Goal: Task Accomplishment & Management: Complete application form

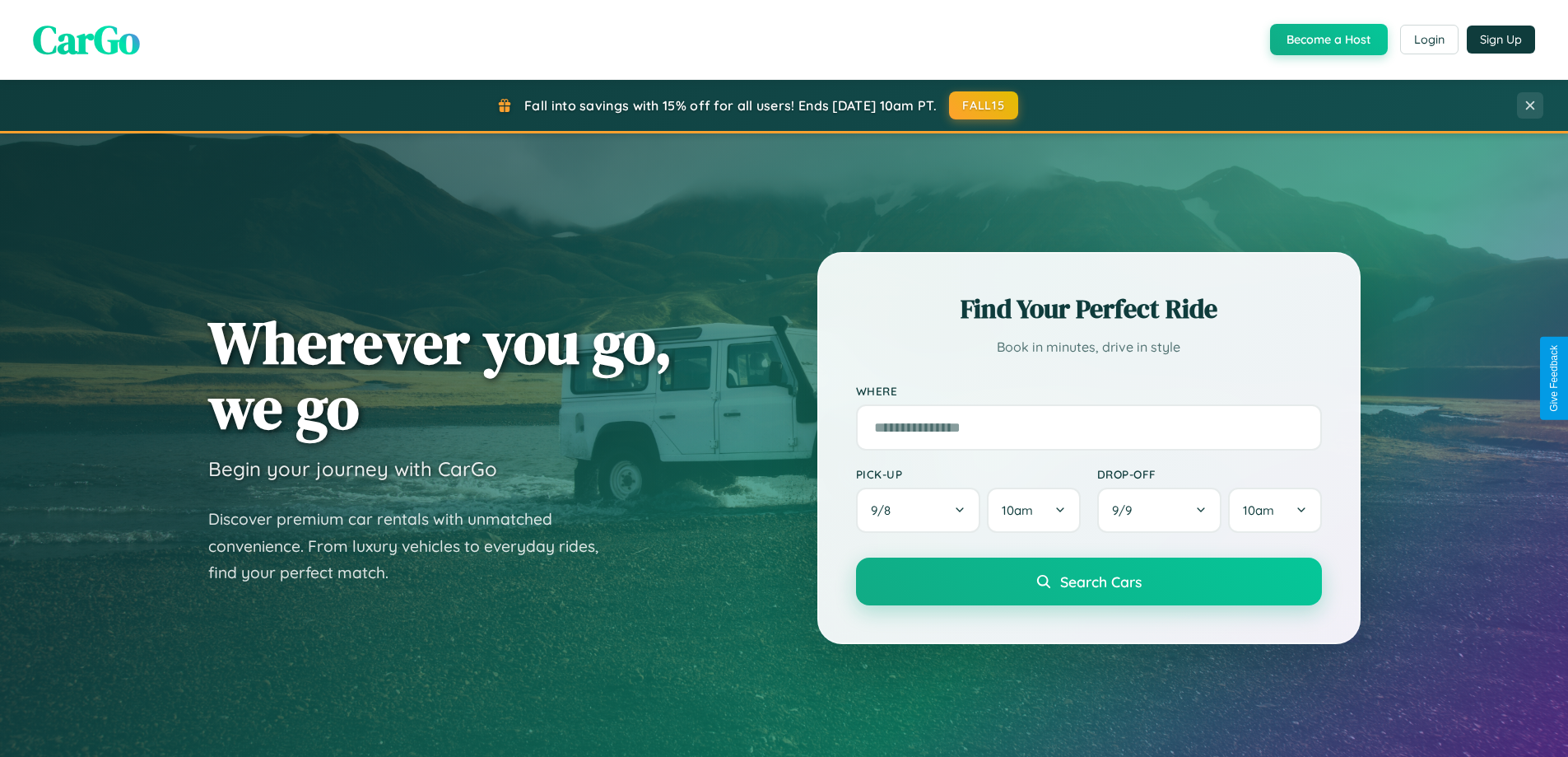
scroll to position [3170, 0]
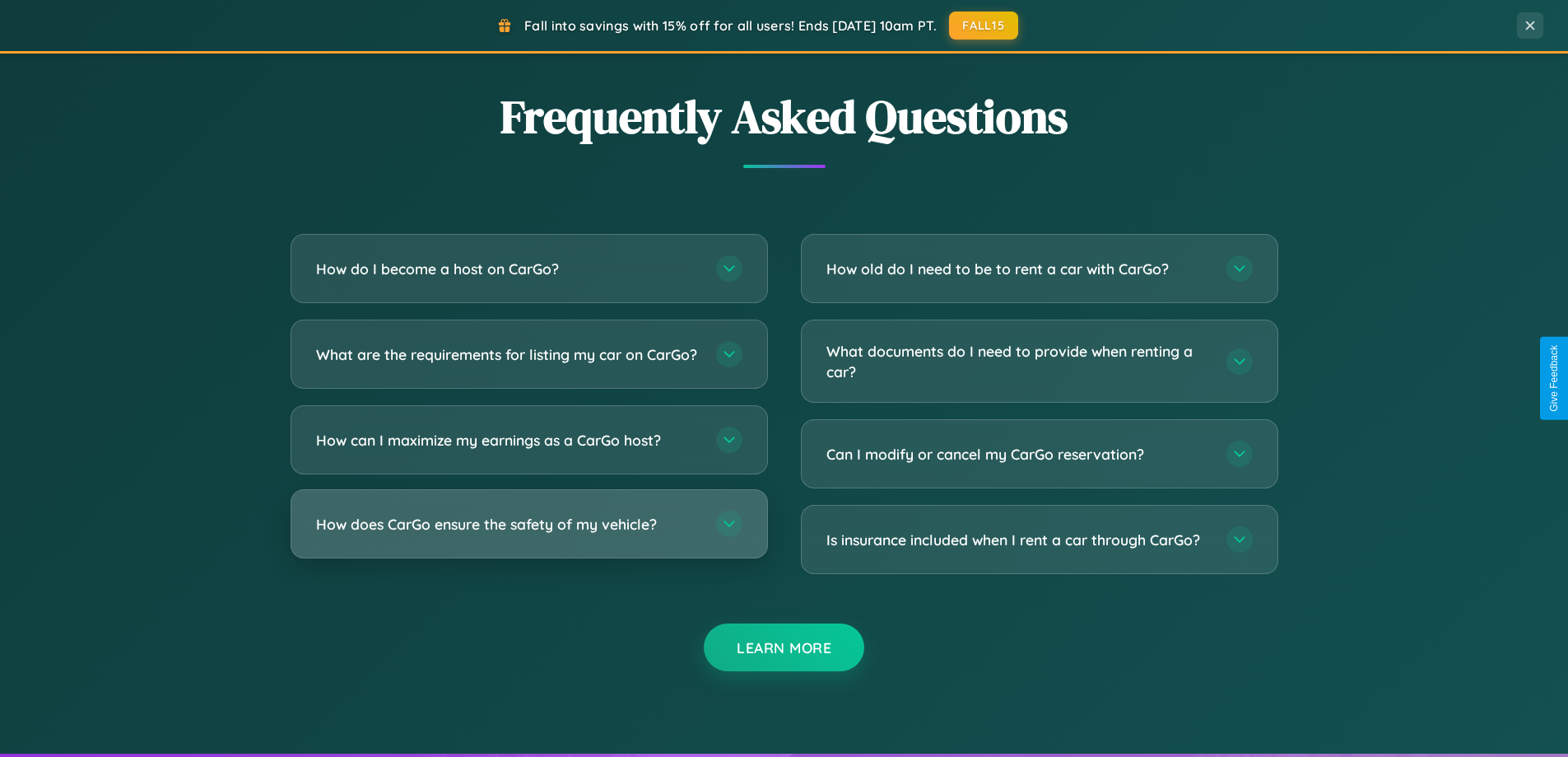
click at [528, 535] on h3 "How does CarGo ensure the safety of my vehicle?" at bounding box center [508, 524] width 383 height 21
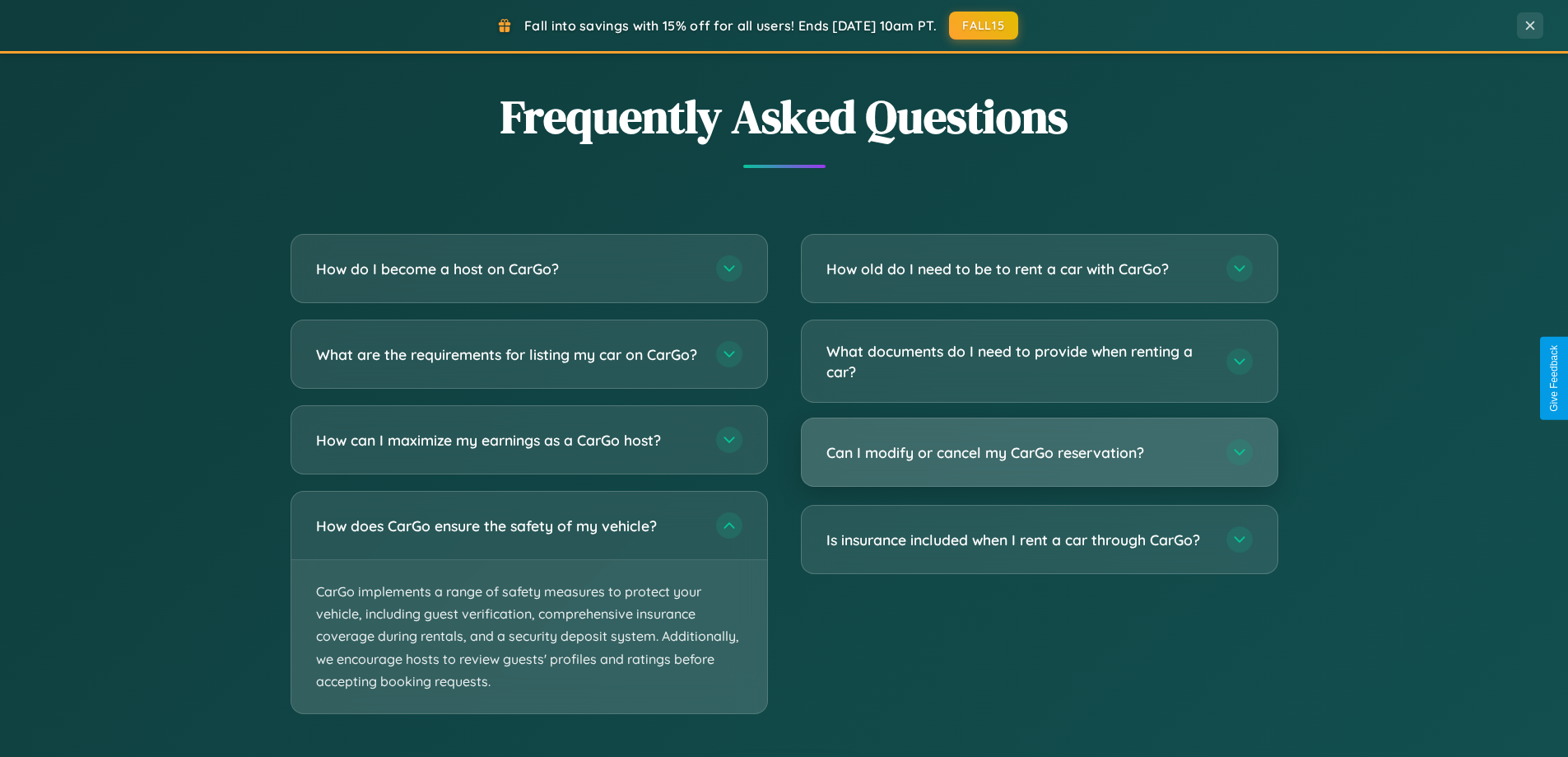
click at [1039, 452] on h3 "Can I modify or cancel my CarGo reservation?" at bounding box center [1018, 452] width 383 height 21
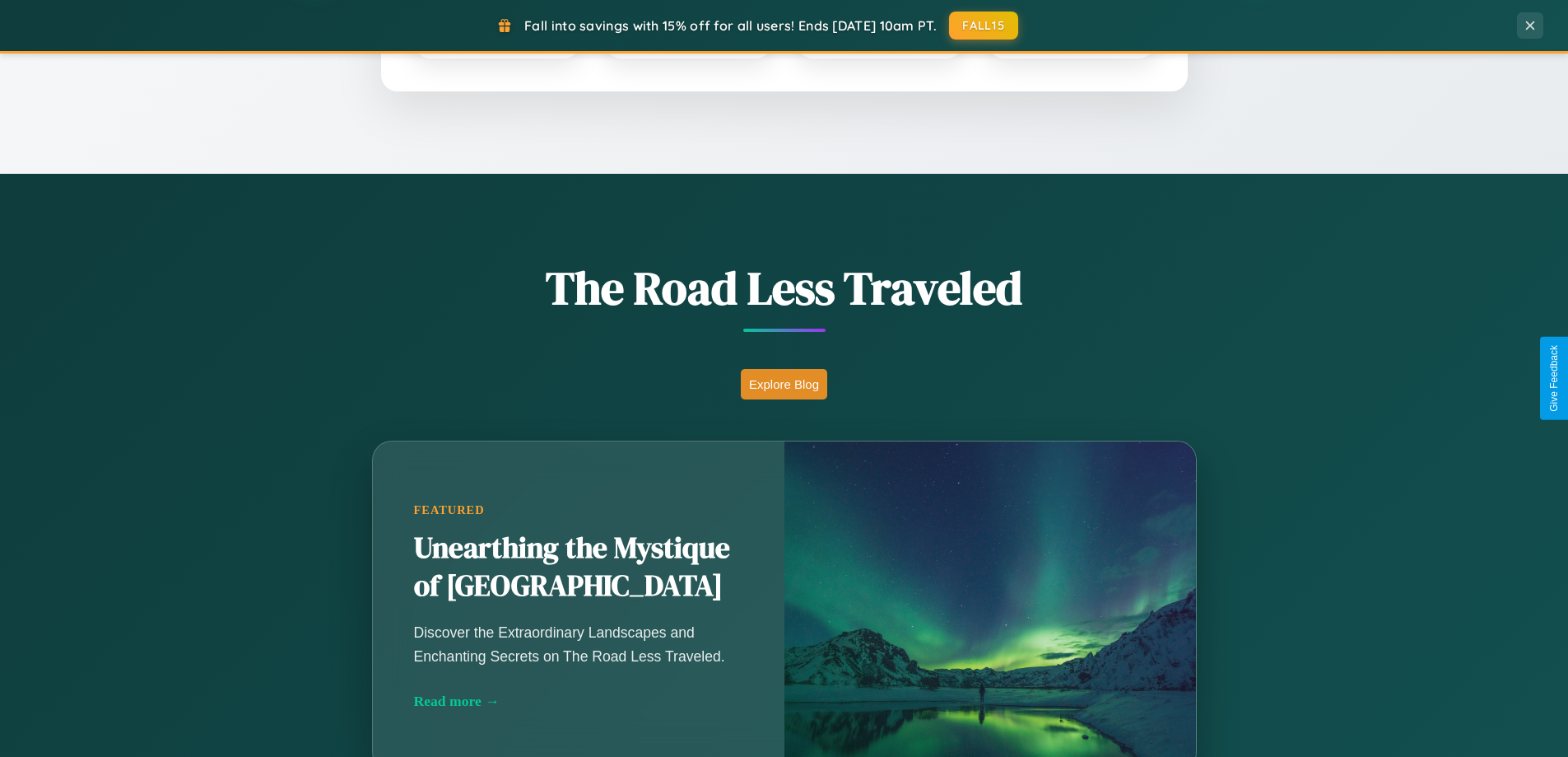
scroll to position [710, 0]
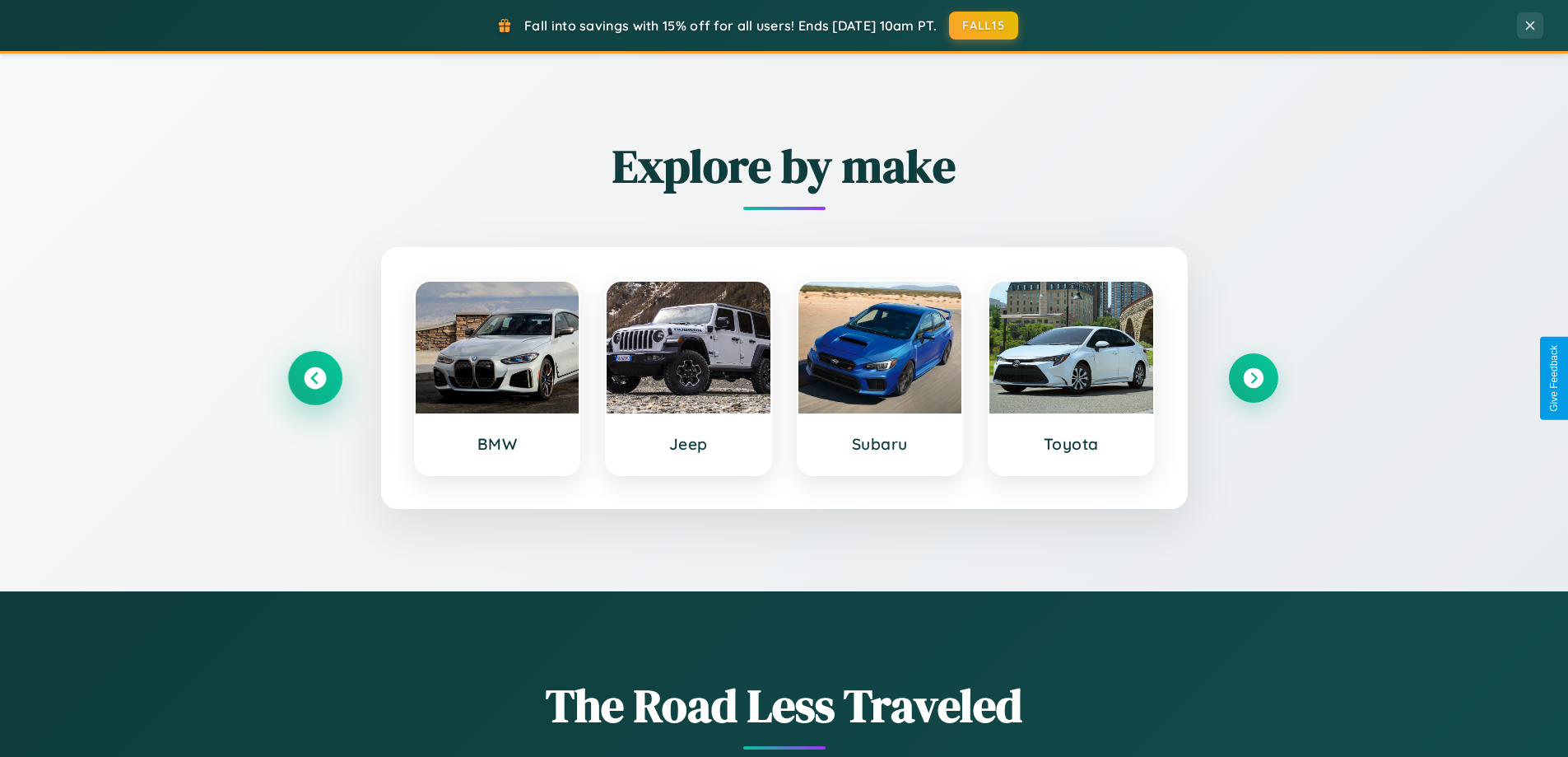
click at [314, 378] on icon at bounding box center [314, 378] width 22 height 22
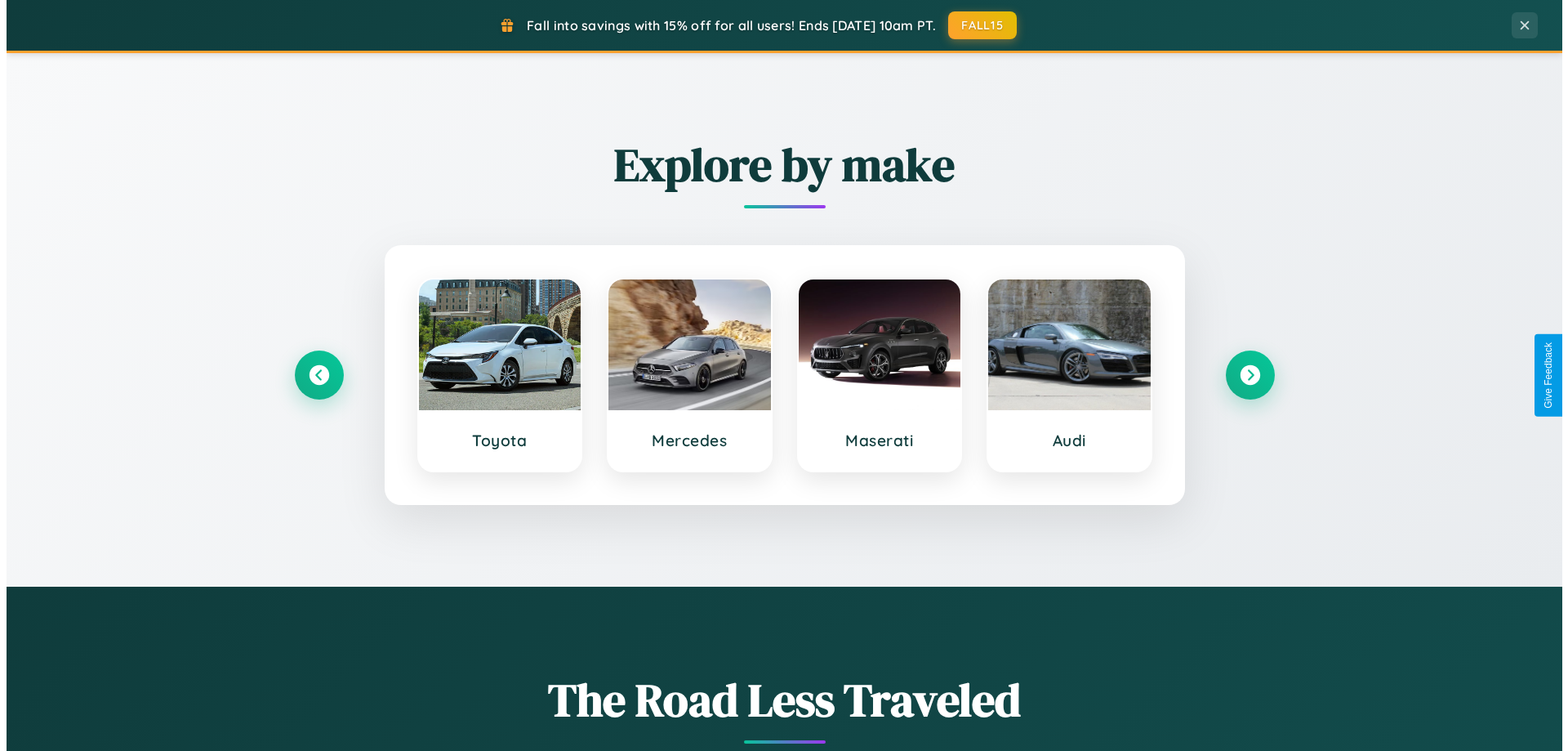
scroll to position [0, 0]
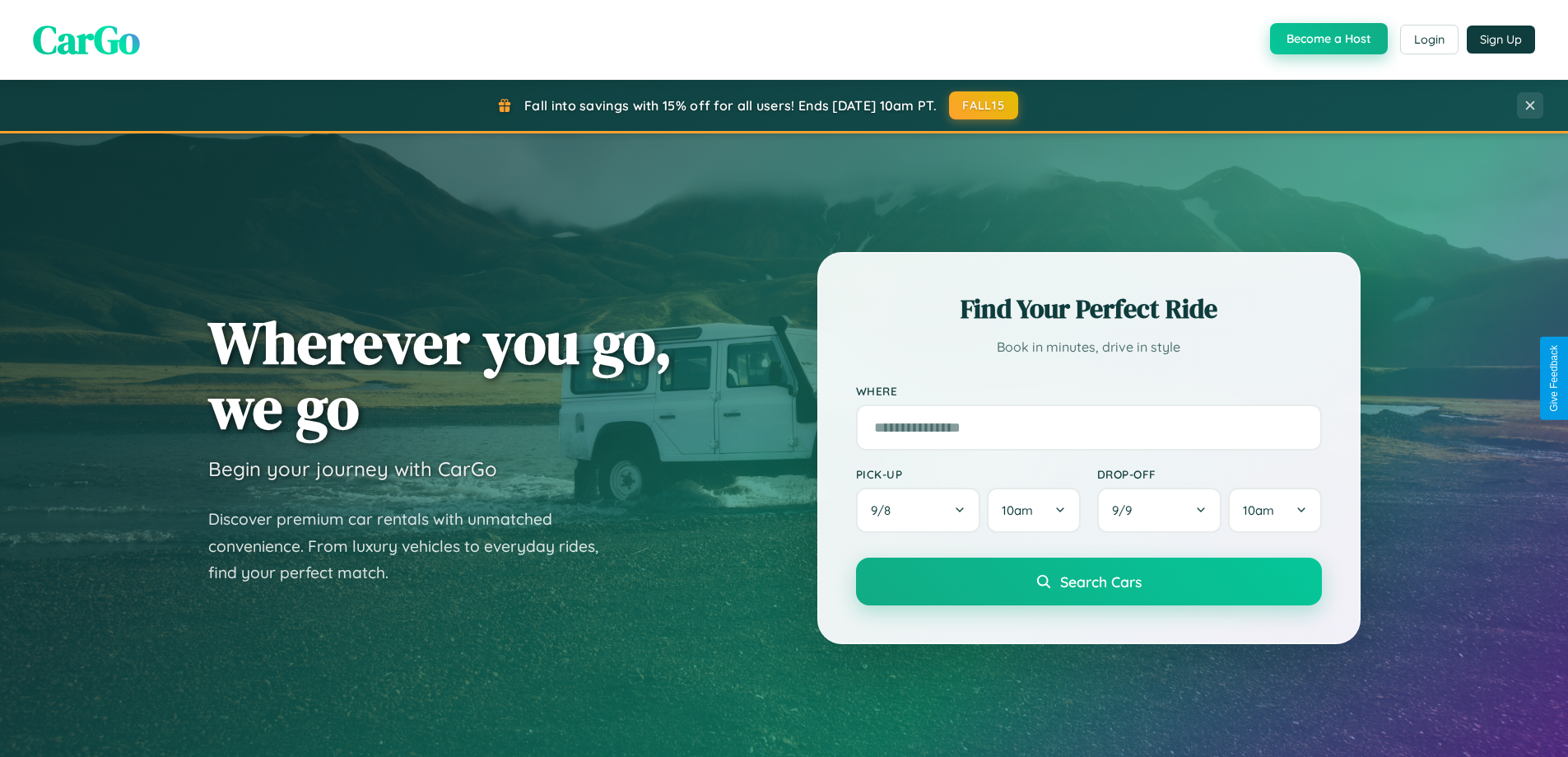
click at [1327, 40] on button "Become a Host" at bounding box center [1329, 39] width 118 height 32
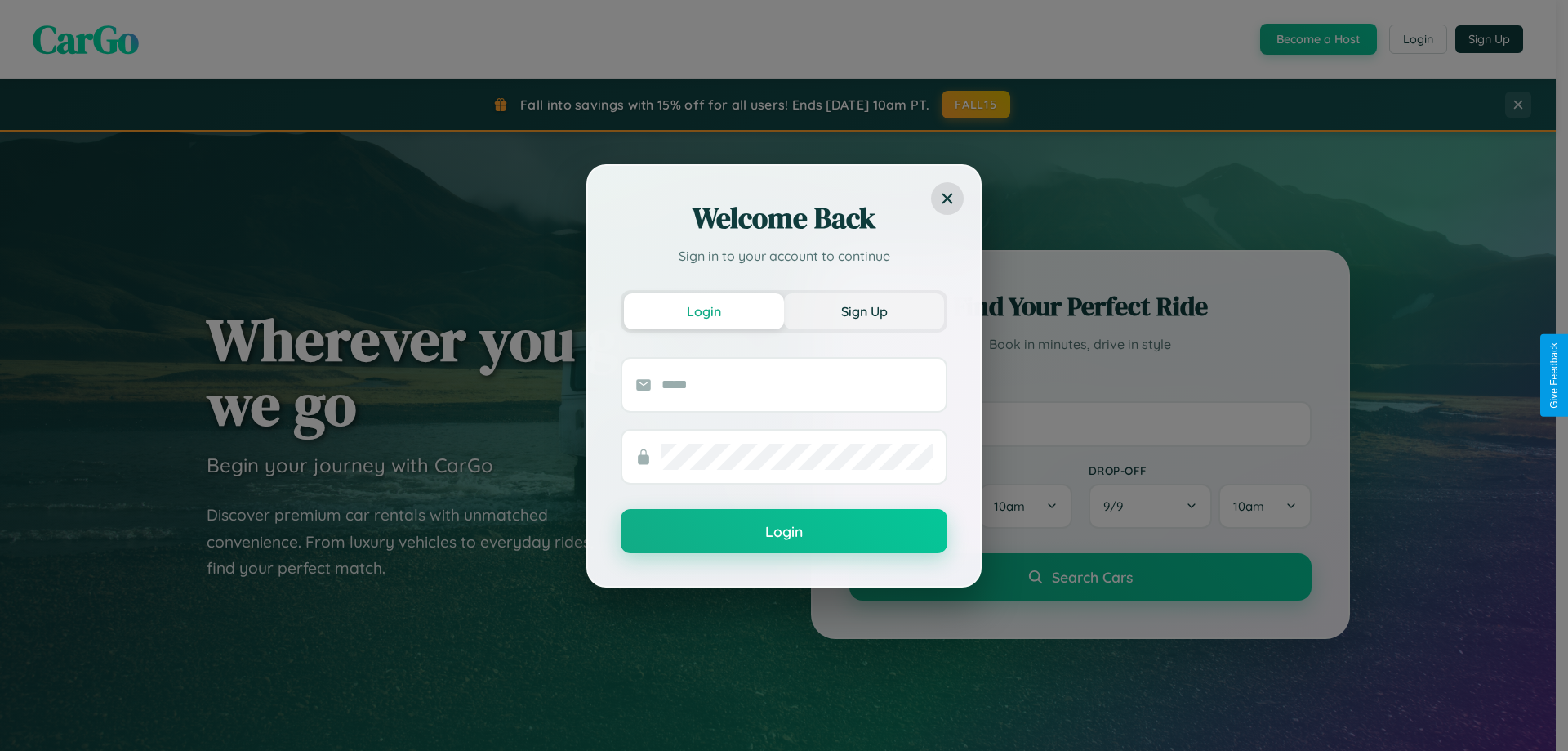
click at [863, 313] on button "Sign Up" at bounding box center [864, 311] width 160 height 36
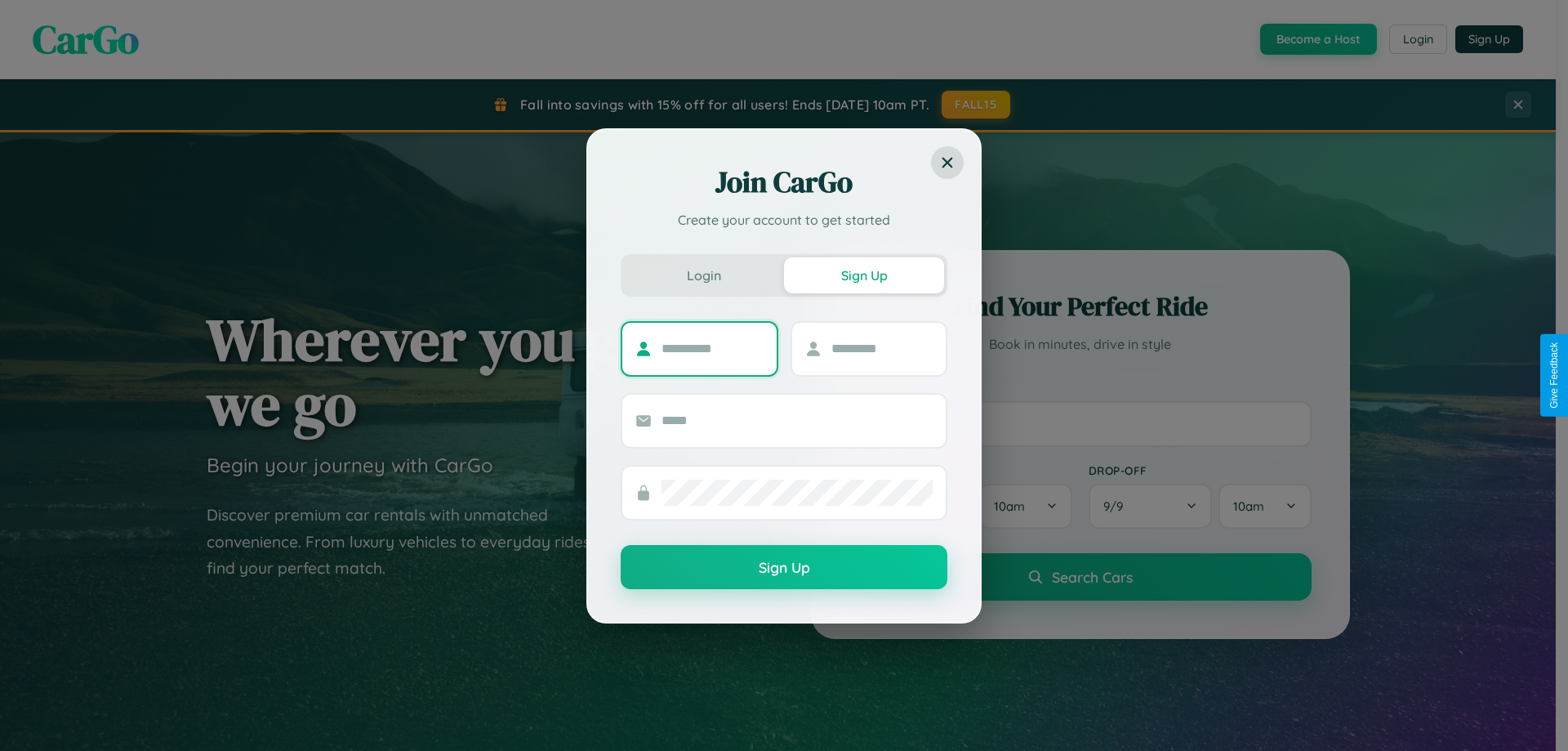
click at [712, 348] on input "text" at bounding box center [713, 349] width 102 height 26
type input "*******"
click at [882, 348] on input "text" at bounding box center [882, 349] width 102 height 26
type input "*****"
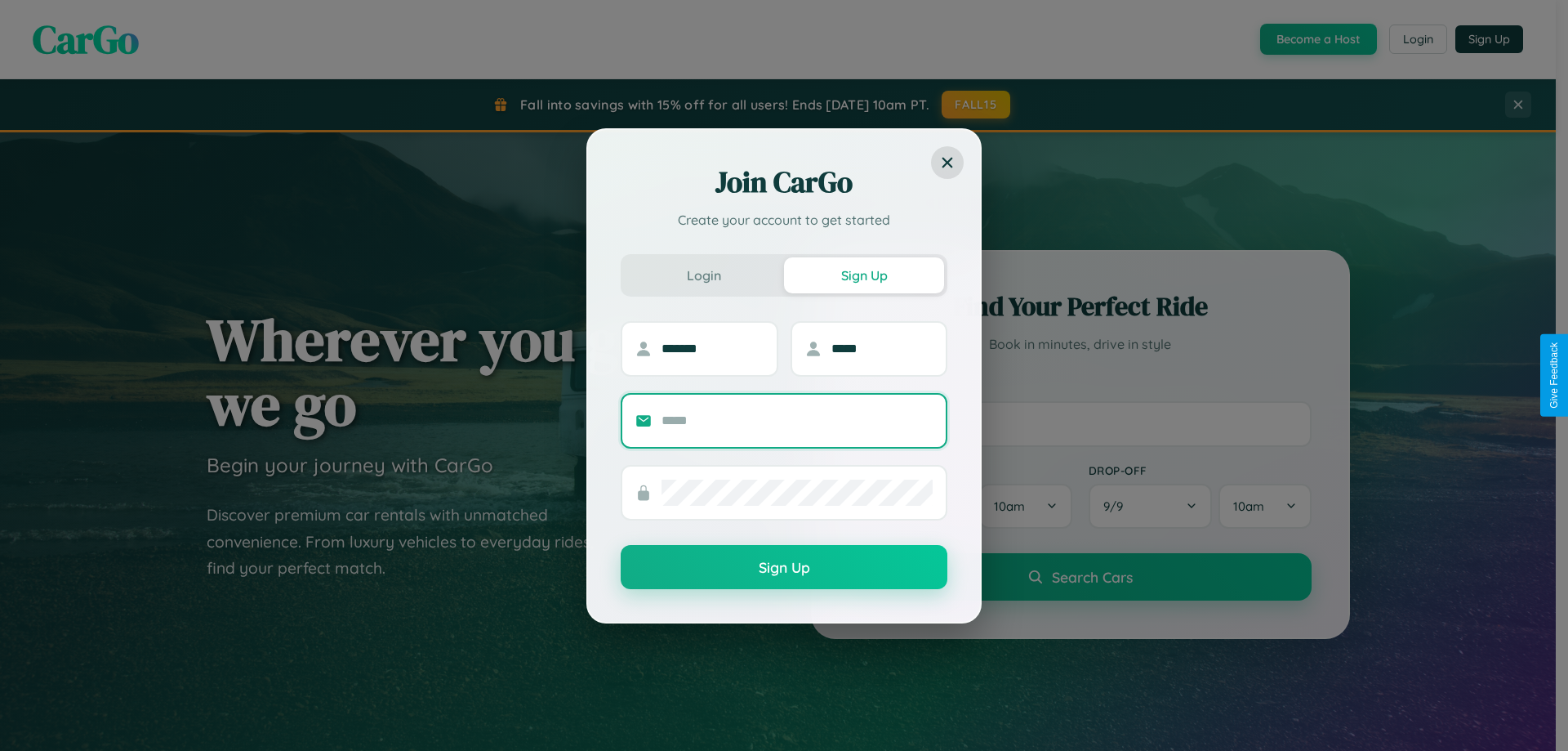
click at [798, 420] on input "text" at bounding box center [797, 421] width 271 height 26
type input "**********"
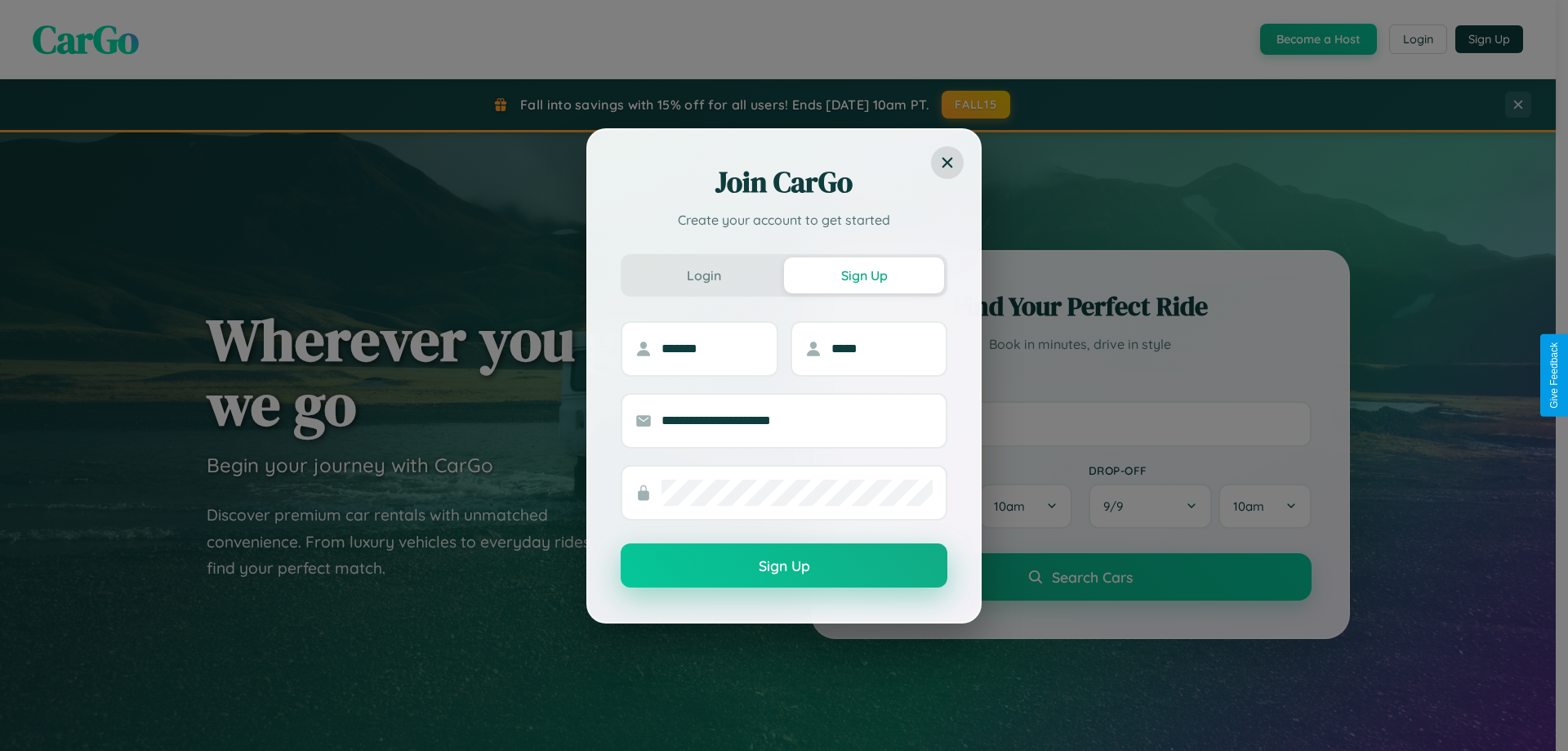
click at [784, 566] on button "Sign Up" at bounding box center [784, 566] width 327 height 44
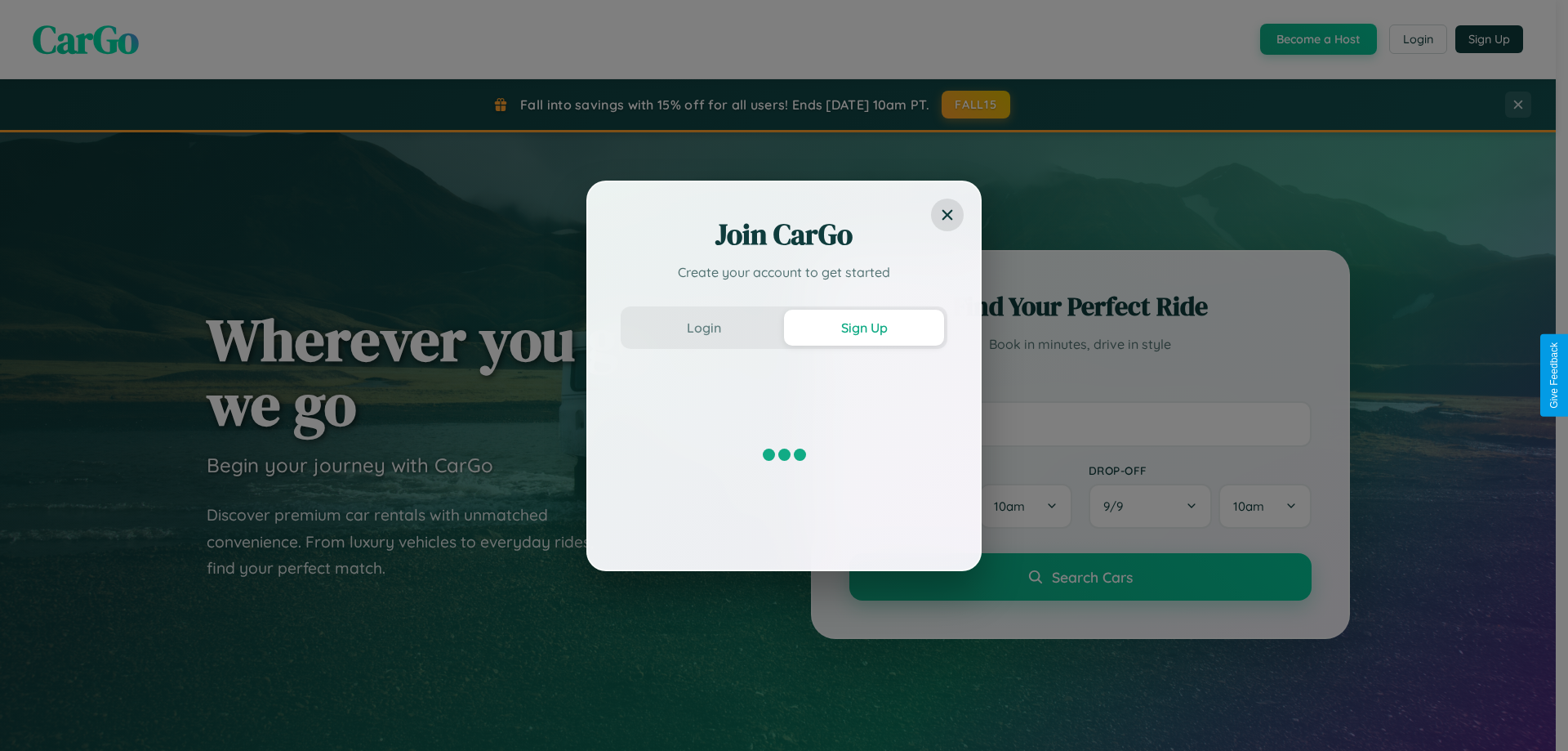
click at [1317, 40] on div "Join CarGo Create your account to get started Login Sign Up" at bounding box center [784, 376] width 1568 height 751
click at [864, 327] on button "Sign Up" at bounding box center [864, 328] width 160 height 36
